Goal: Navigation & Orientation: Find specific page/section

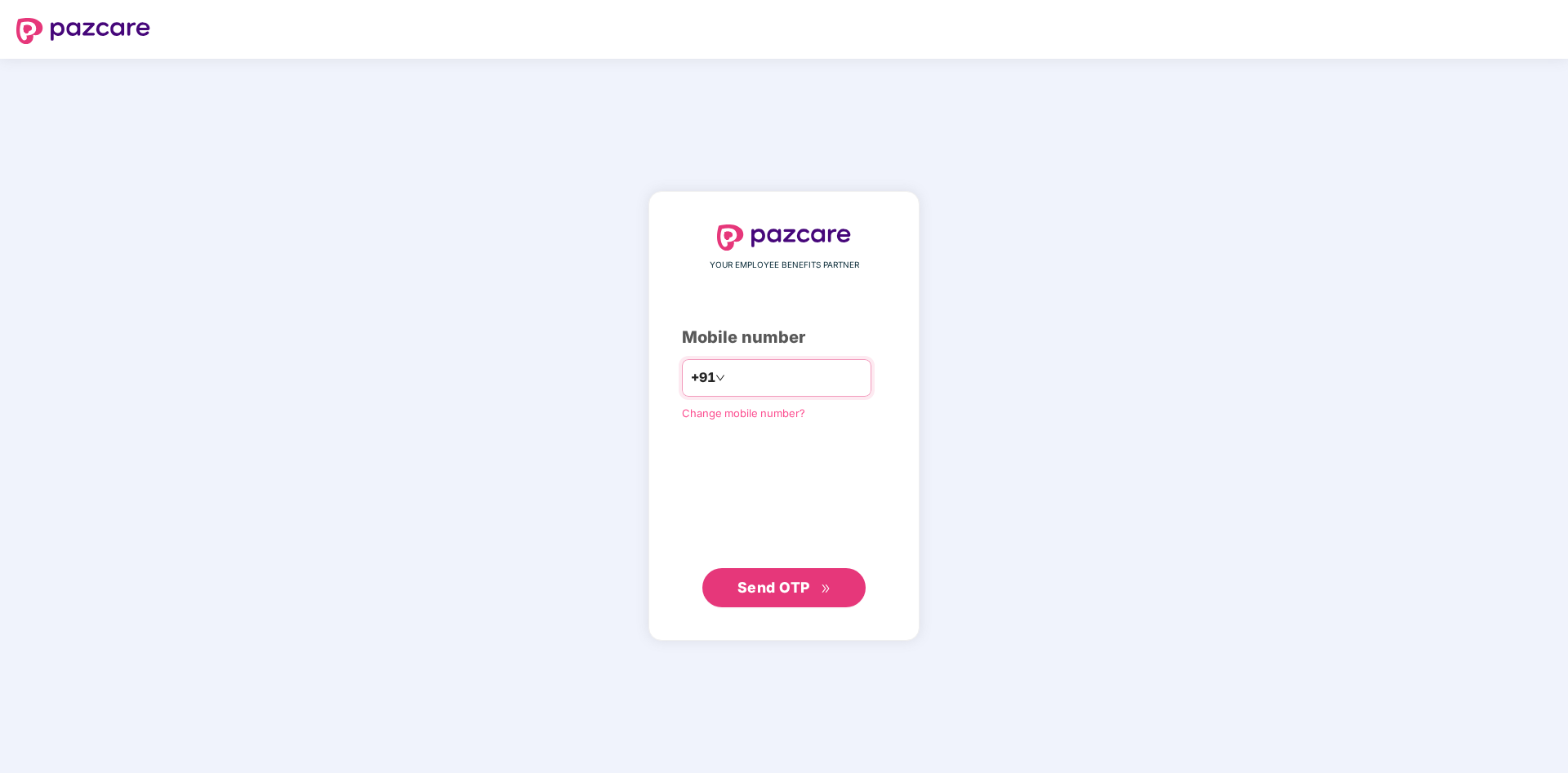
click at [784, 383] on input "number" at bounding box center [795, 378] width 133 height 26
type input "**********"
click at [779, 589] on span "Send OTP" at bounding box center [773, 587] width 73 height 17
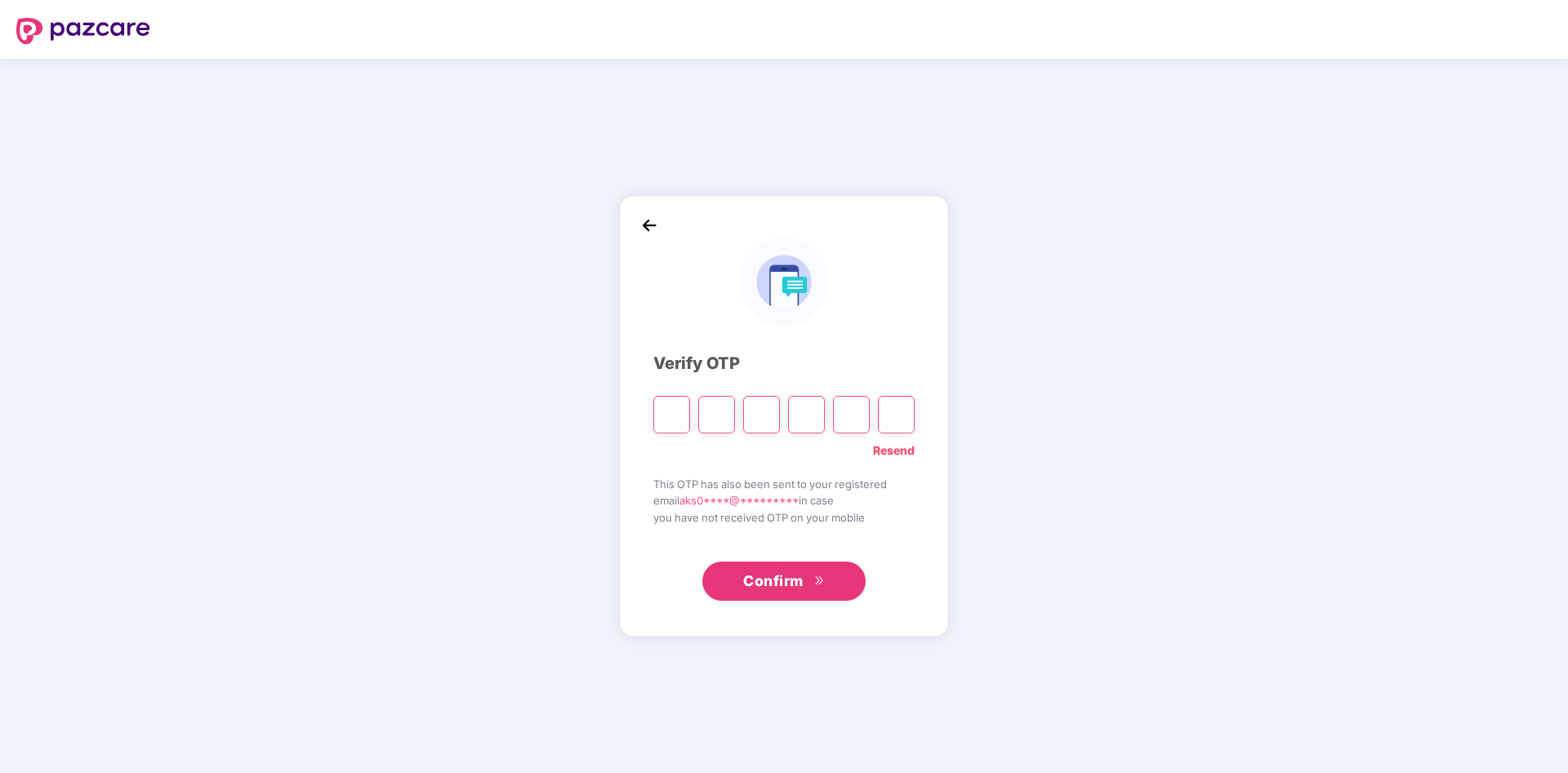
type input "*"
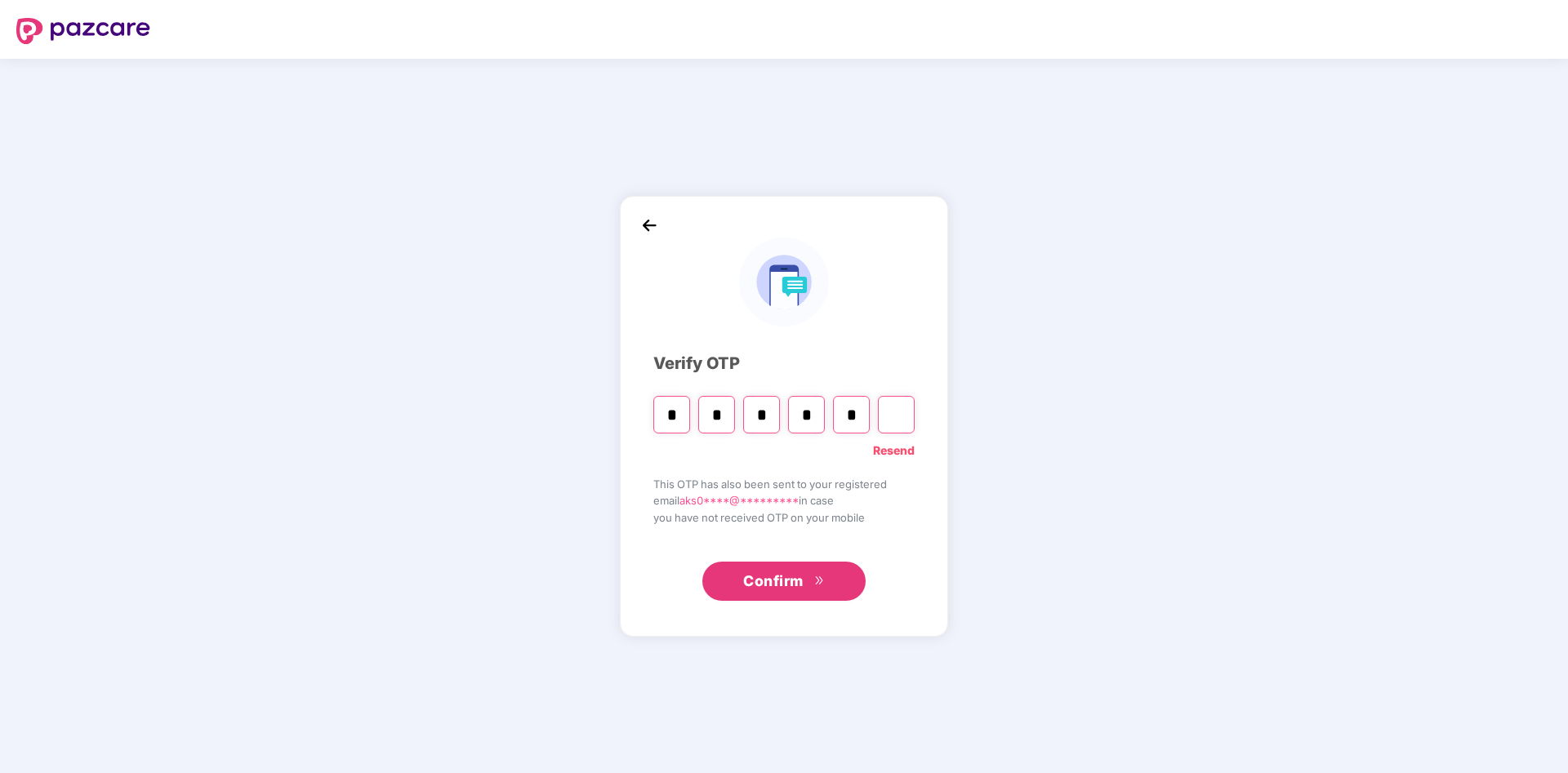
type input "*"
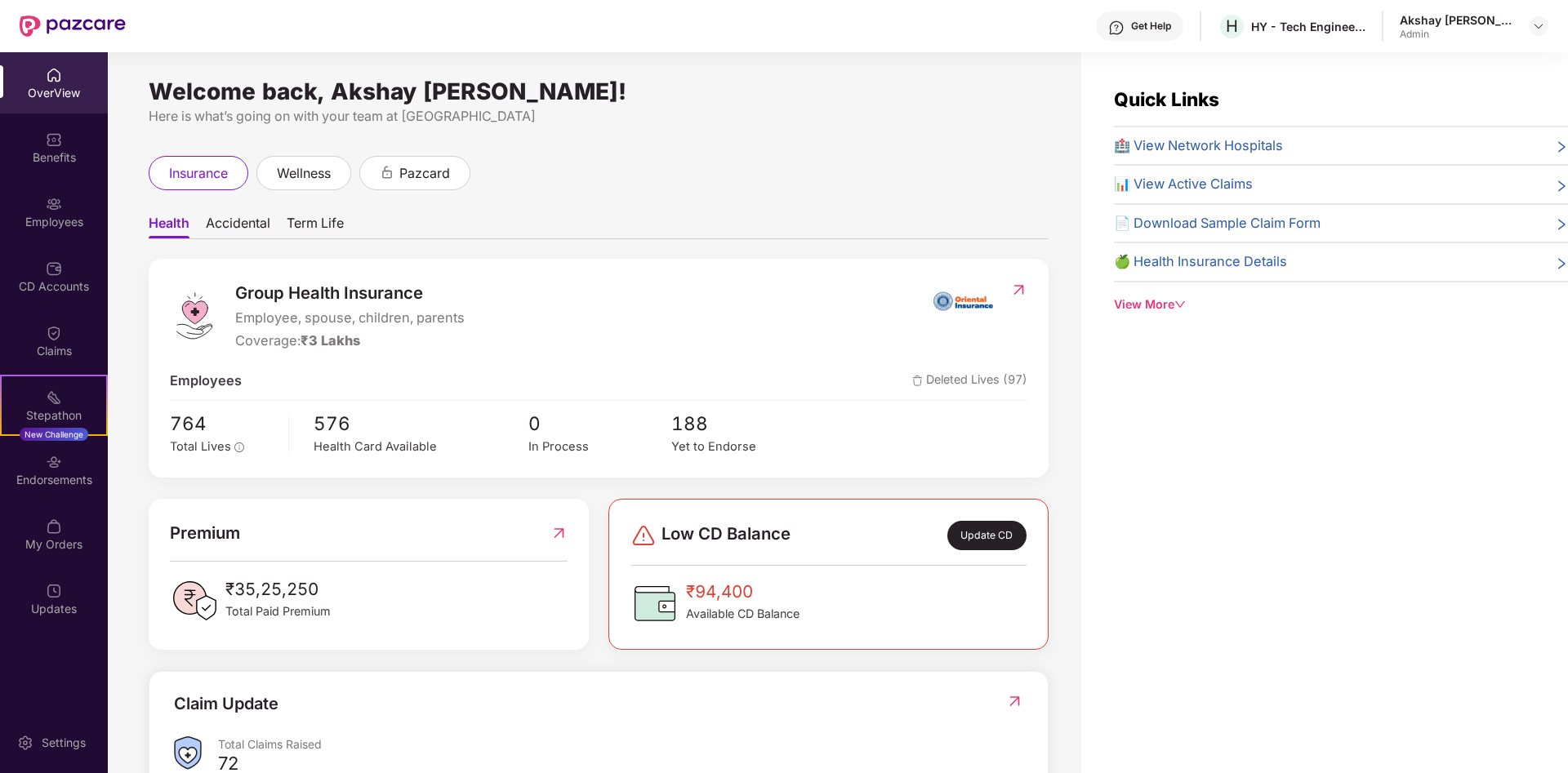
click at [213, 221] on span "Accidental" at bounding box center [238, 227] width 65 height 24
